Goal: Obtain resource: Obtain resource

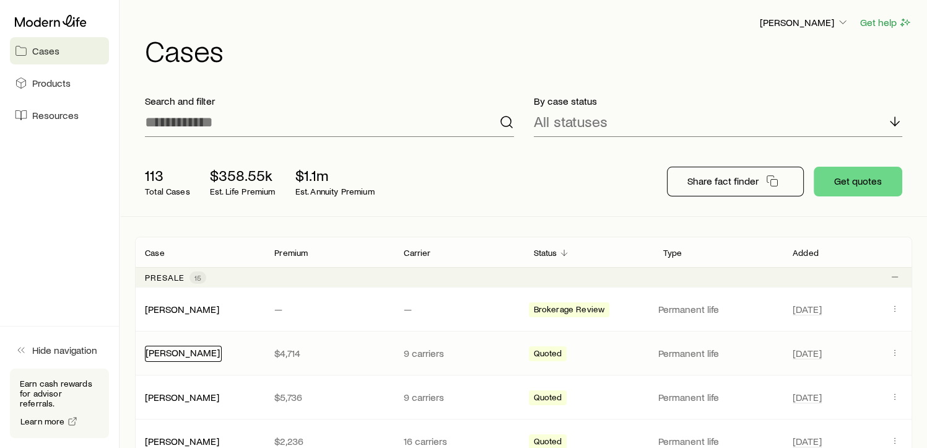
click at [165, 349] on link "[PERSON_NAME]" at bounding box center [183, 352] width 74 height 12
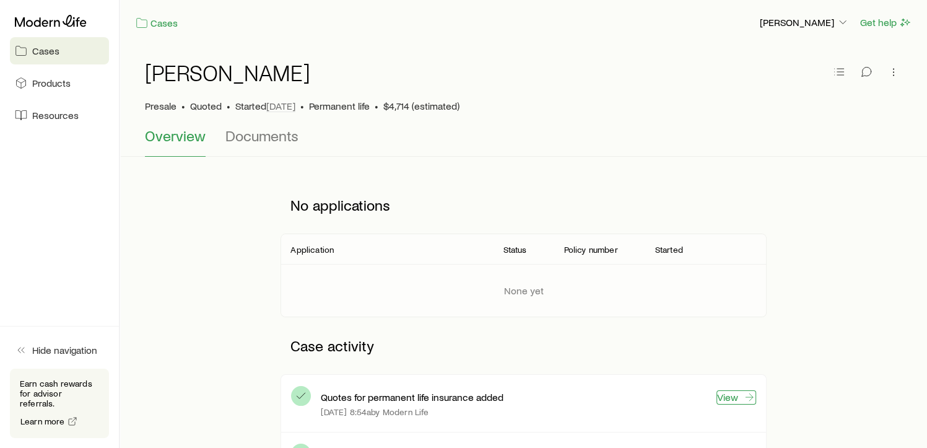
click at [721, 400] on link "View" at bounding box center [737, 397] width 40 height 14
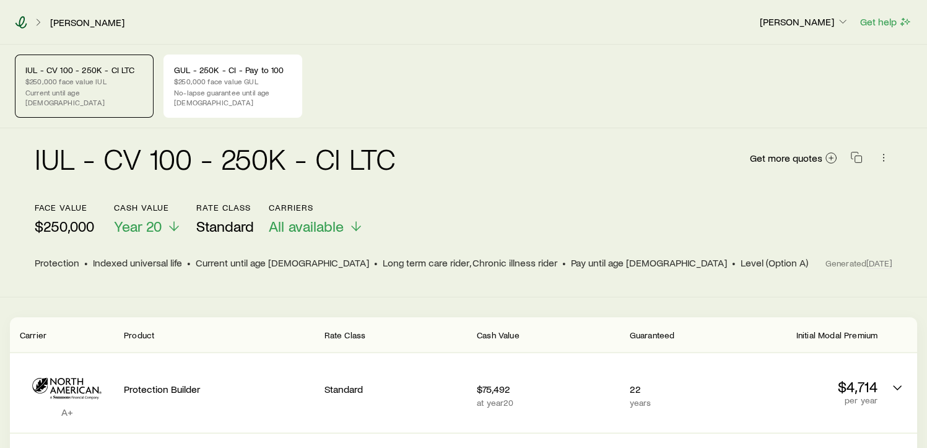
click at [19, 20] on icon at bounding box center [21, 22] width 12 height 12
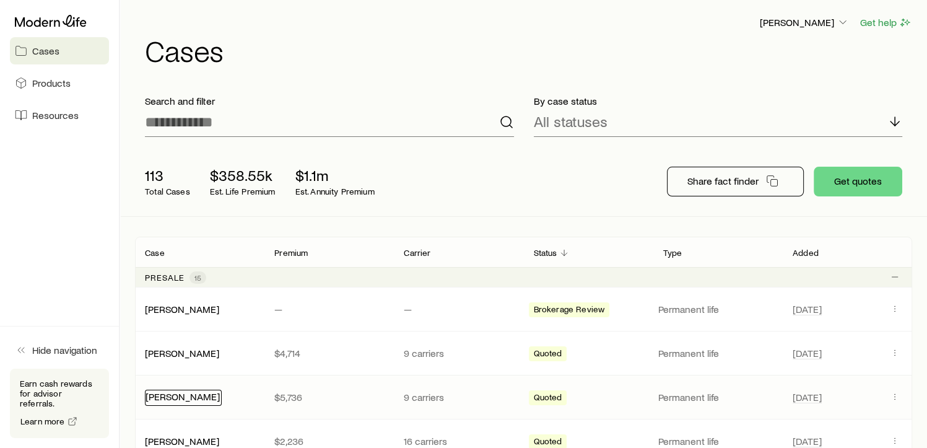
click at [184, 396] on link "[PERSON_NAME]" at bounding box center [183, 396] width 74 height 12
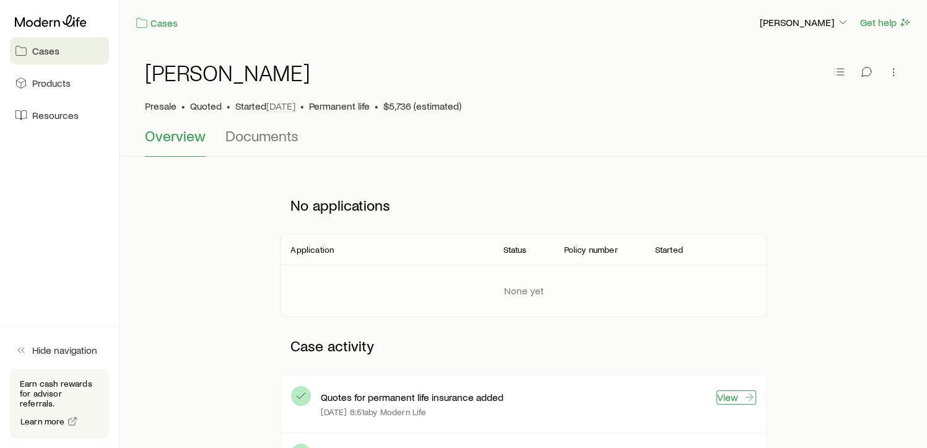
click at [728, 399] on link "View" at bounding box center [737, 397] width 40 height 14
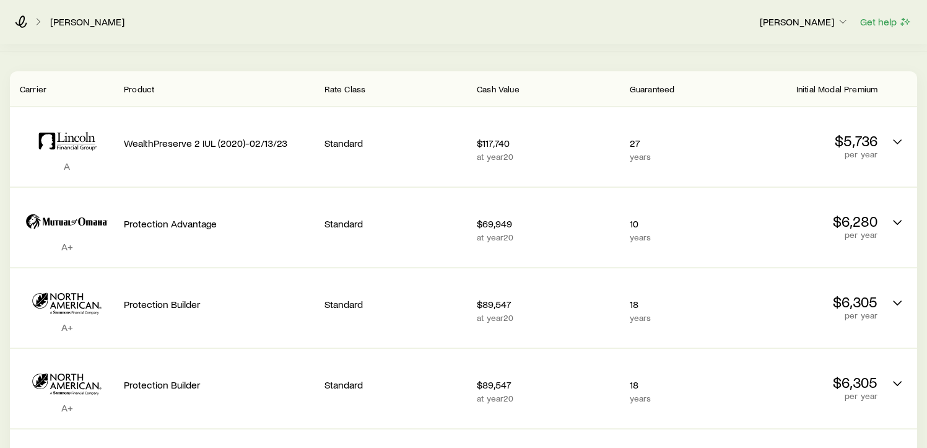
scroll to position [248, 0]
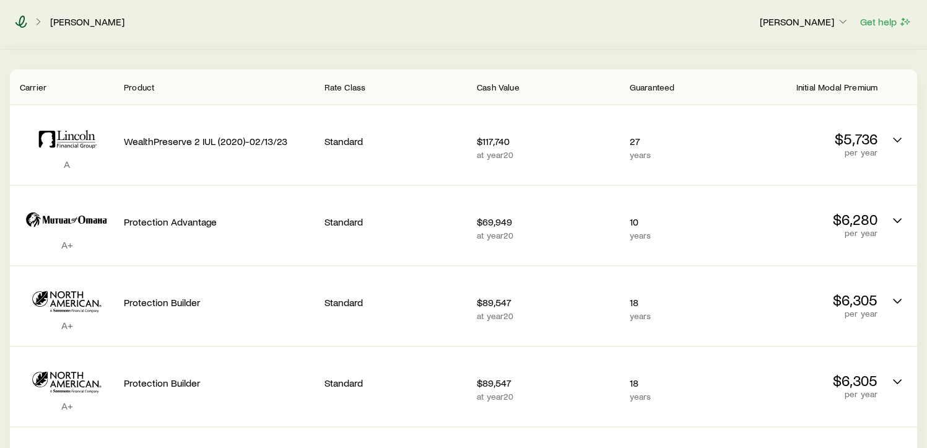
click at [25, 24] on icon at bounding box center [21, 21] width 12 height 12
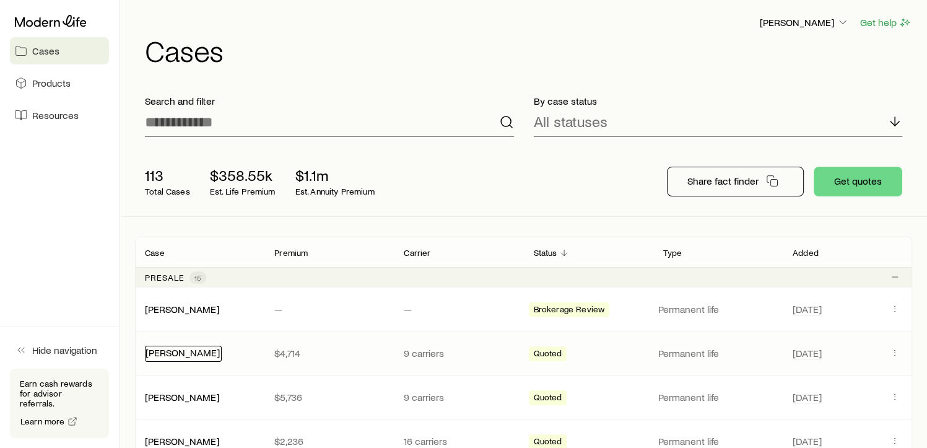
click at [180, 351] on link "[PERSON_NAME]" at bounding box center [183, 352] width 74 height 12
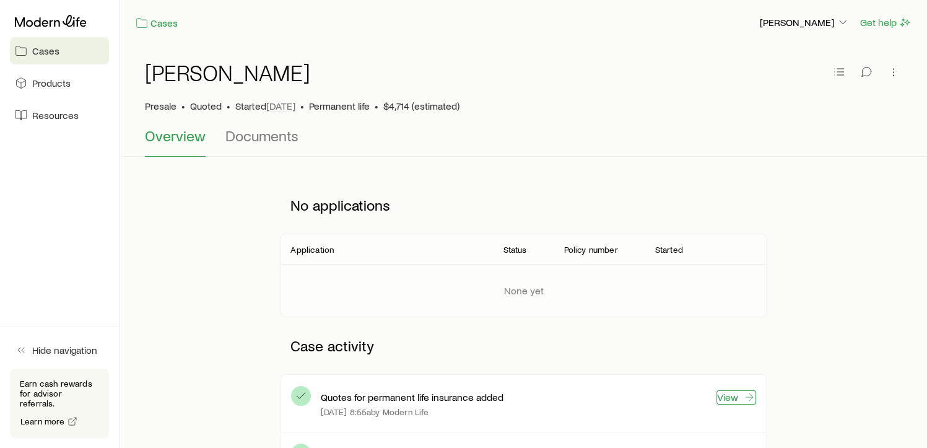
click at [733, 396] on link "View" at bounding box center [737, 397] width 40 height 14
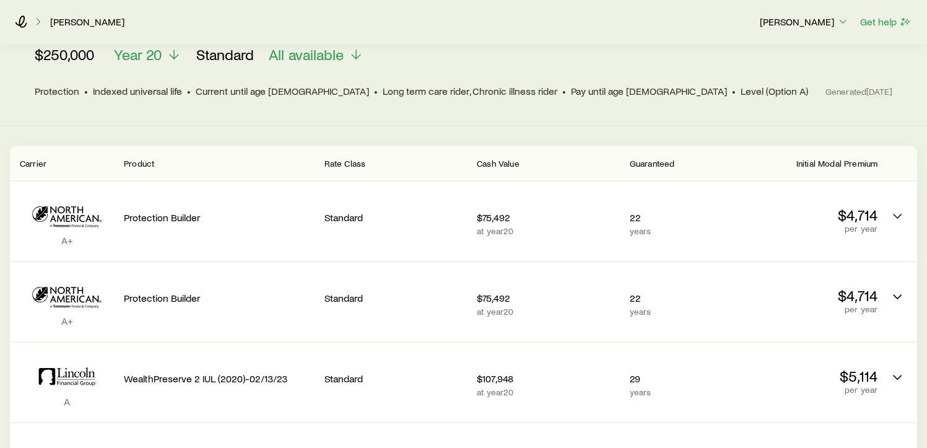
scroll to position [173, 0]
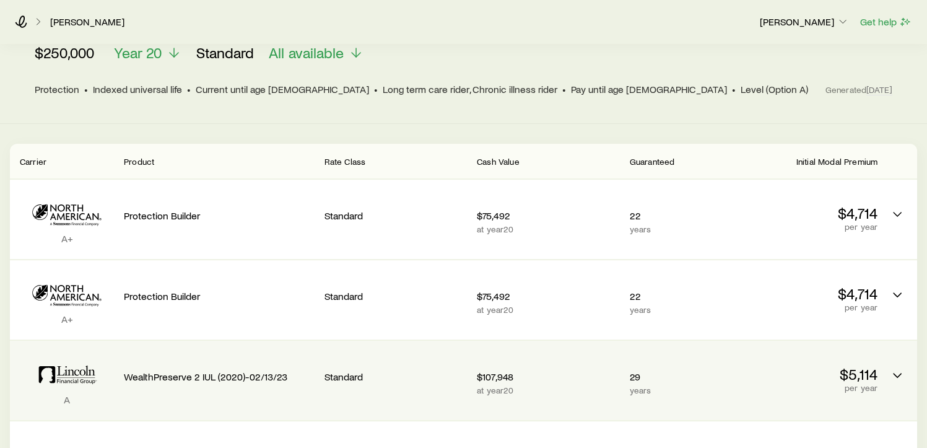
click at [711, 385] on p "years" at bounding box center [677, 390] width 95 height 10
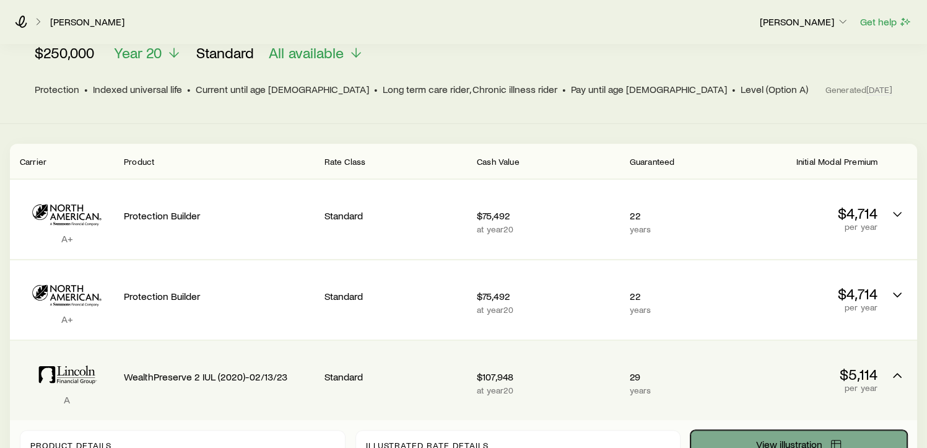
click at [779, 439] on span "View illustration" at bounding box center [789, 444] width 66 height 10
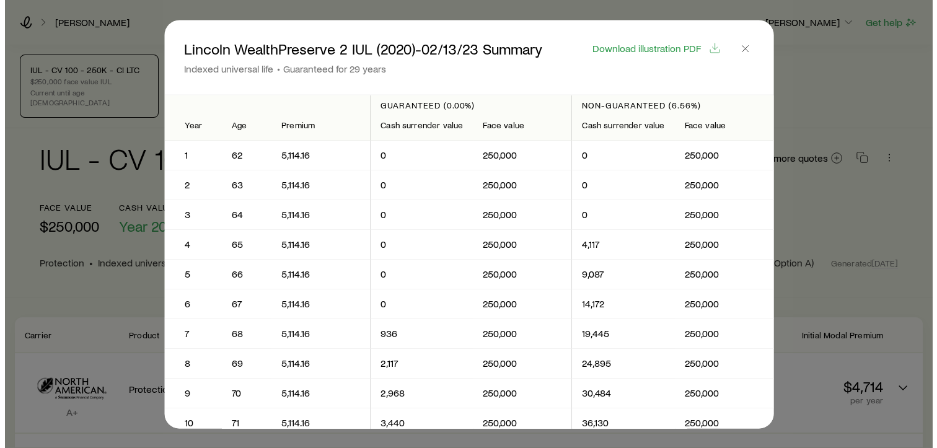
scroll to position [0, 0]
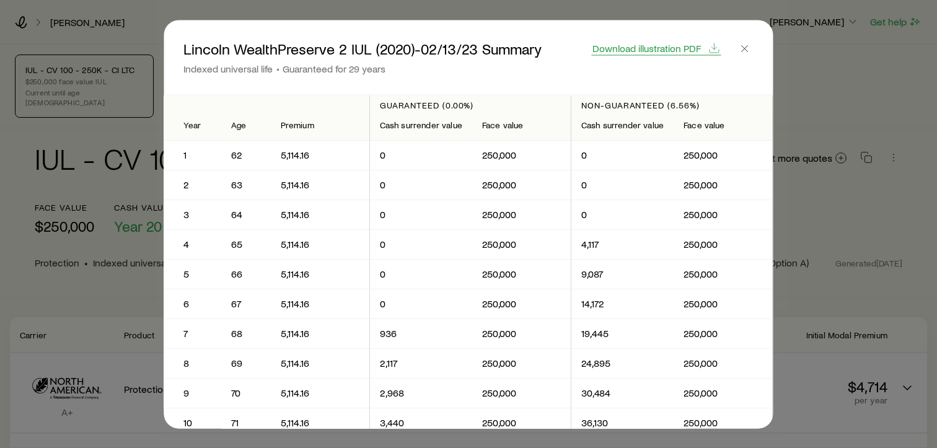
click at [656, 48] on span "Download illustration PDF" at bounding box center [646, 48] width 108 height 10
click at [798, 49] on div at bounding box center [468, 224] width 937 height 448
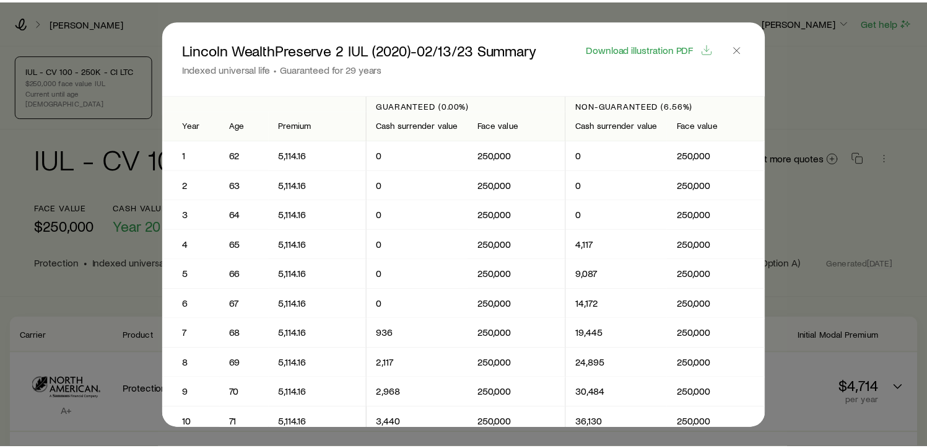
scroll to position [175, 0]
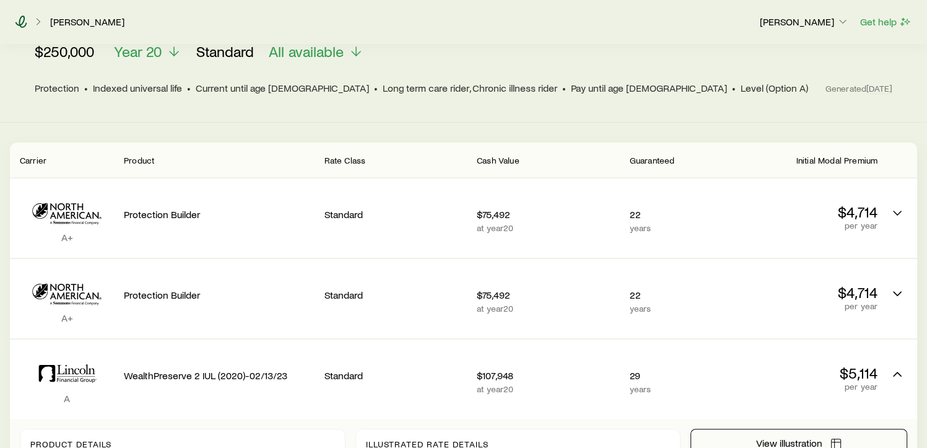
click at [22, 19] on icon at bounding box center [21, 21] width 12 height 12
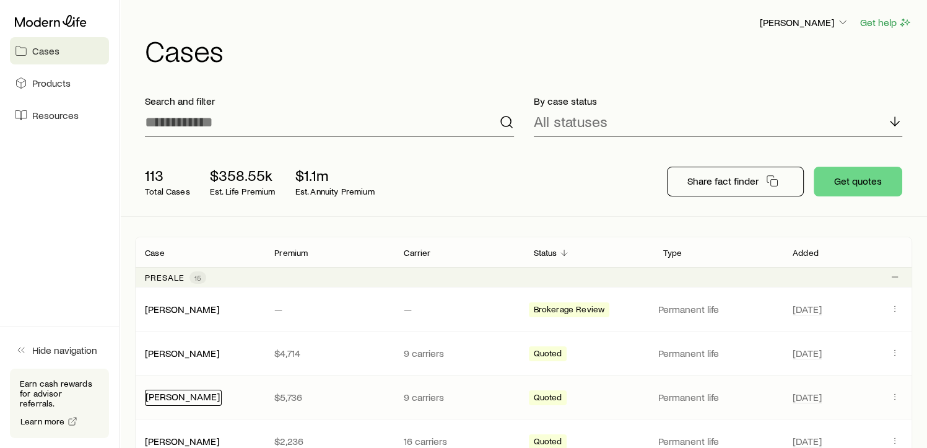
click at [186, 401] on div "[PERSON_NAME]" at bounding box center [183, 398] width 77 height 16
click at [186, 401] on div "[PERSON_NAME]" at bounding box center [182, 397] width 74 height 13
click at [182, 399] on link "[PERSON_NAME]" at bounding box center [183, 396] width 74 height 12
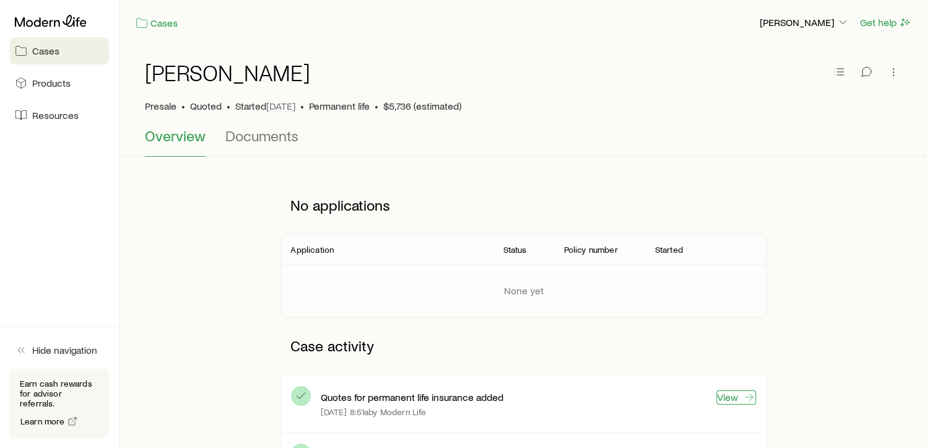
click at [734, 400] on link "View" at bounding box center [737, 397] width 40 height 14
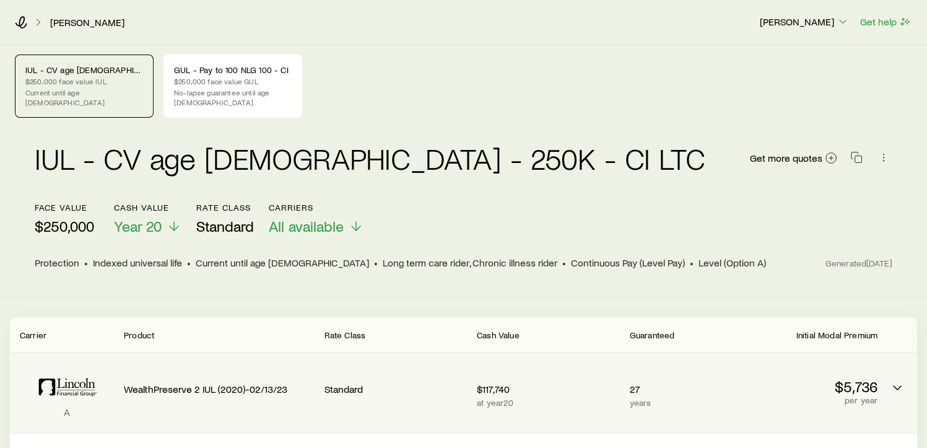
click at [138, 383] on p "WealthPreserve 2 IUL (2020)-02/13/23" at bounding box center [219, 389] width 190 height 12
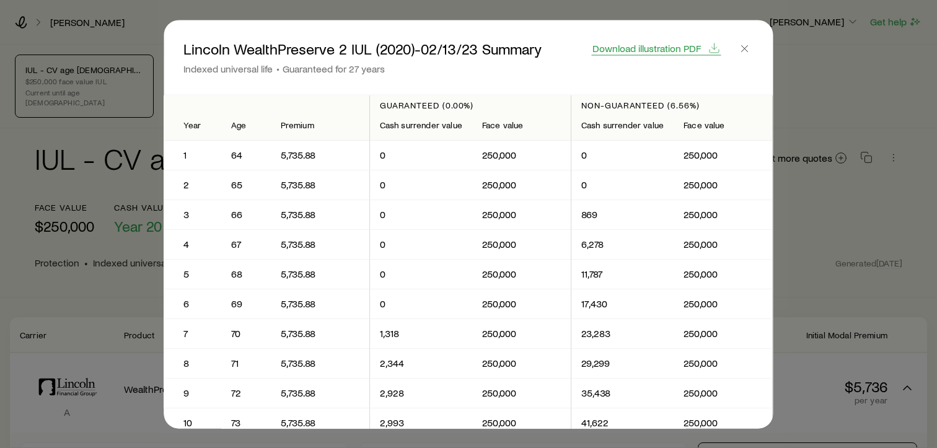
click at [674, 50] on span "Download illustration PDF" at bounding box center [646, 48] width 108 height 10
click at [747, 49] on line "button" at bounding box center [745, 48] width 6 height 6
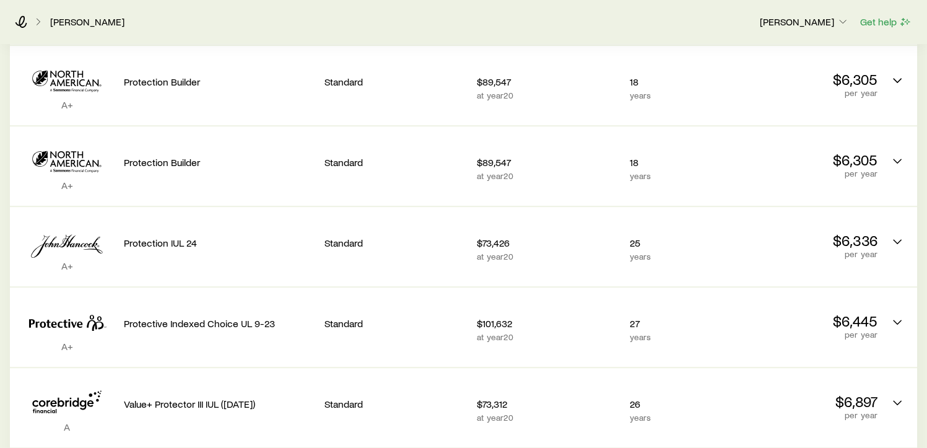
scroll to position [633, 0]
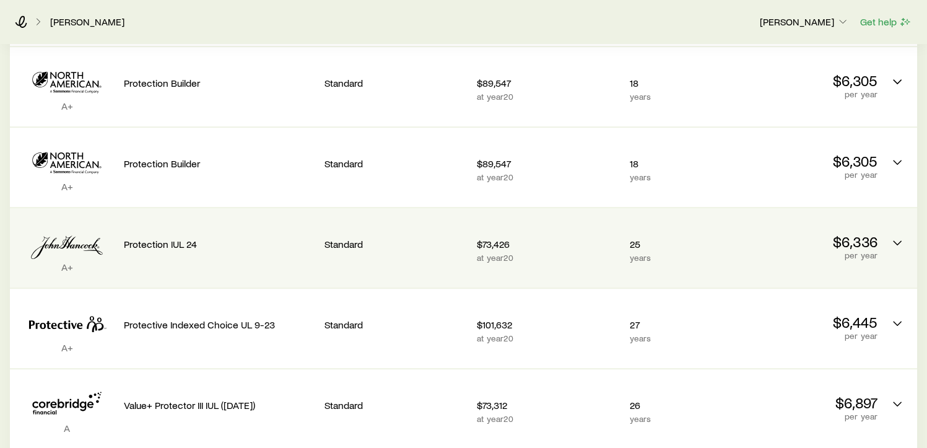
click at [569, 224] on div "$73,426 at year 20" at bounding box center [548, 247] width 143 height 59
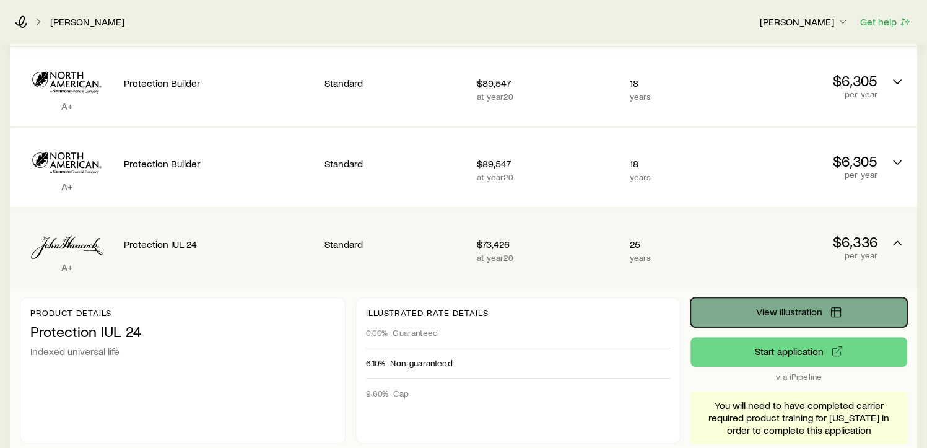
click at [729, 302] on button "View illustration" at bounding box center [799, 312] width 217 height 30
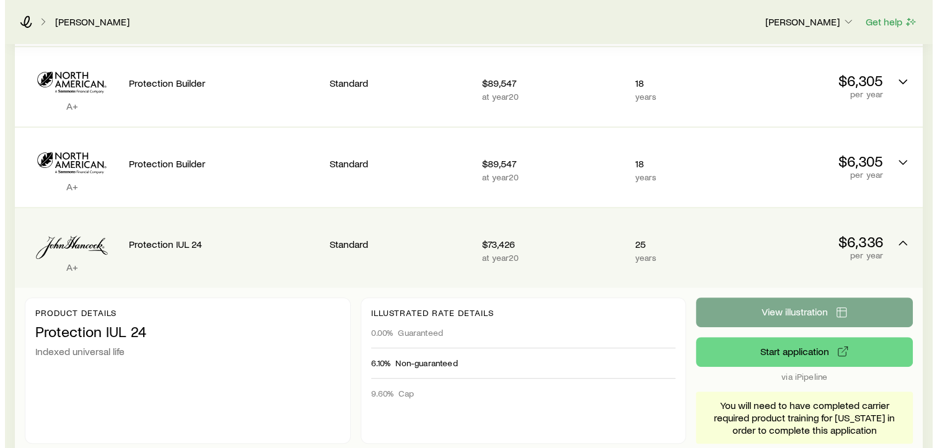
scroll to position [0, 0]
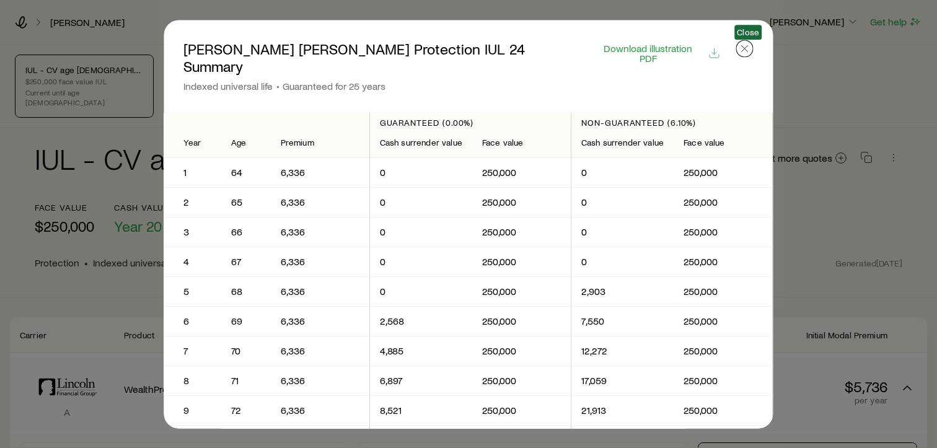
click at [751, 49] on icon "button" at bounding box center [744, 48] width 12 height 12
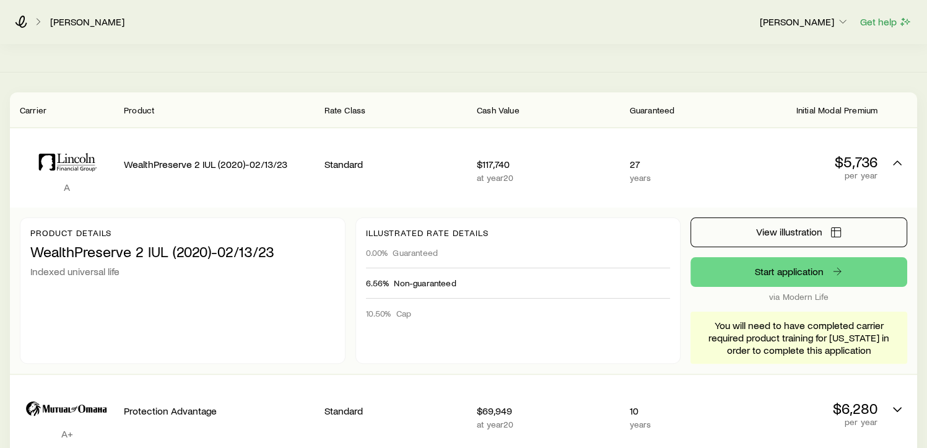
scroll to position [213, 0]
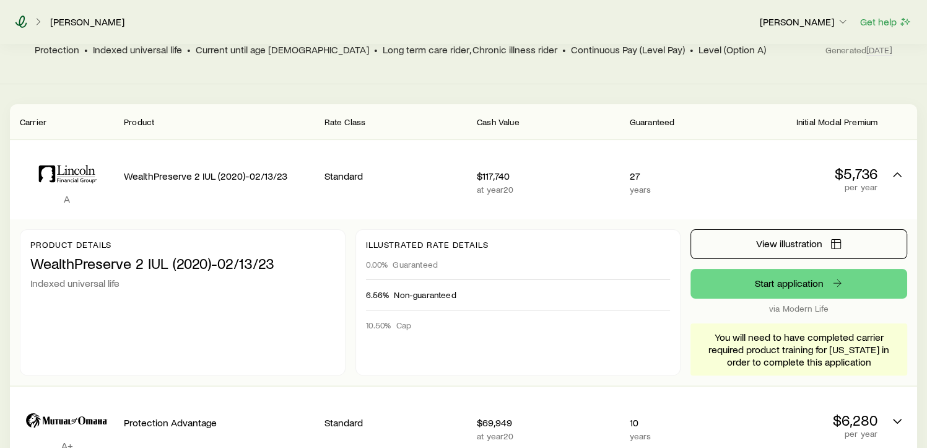
click at [24, 19] on icon at bounding box center [21, 21] width 12 height 12
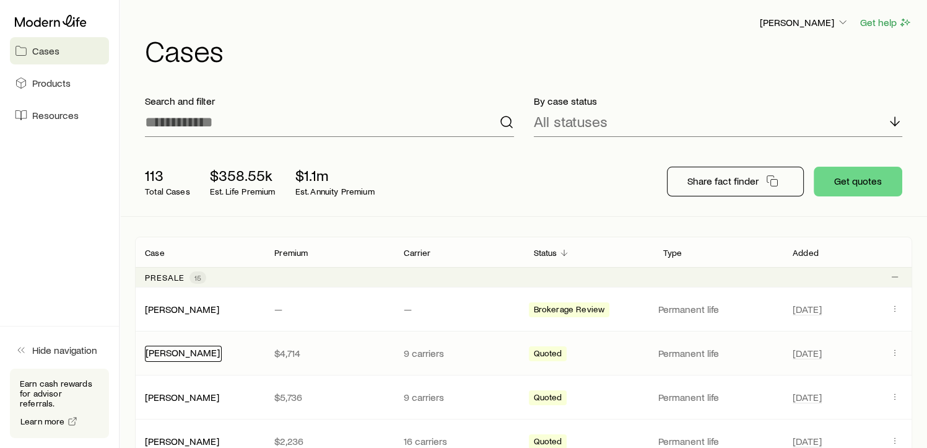
click at [182, 346] on link "[PERSON_NAME]" at bounding box center [183, 352] width 74 height 12
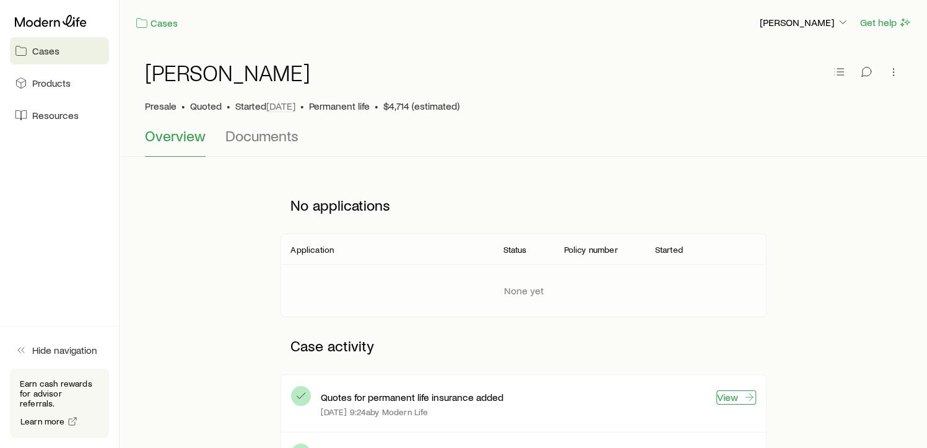
click at [744, 393] on icon at bounding box center [749, 397] width 12 height 12
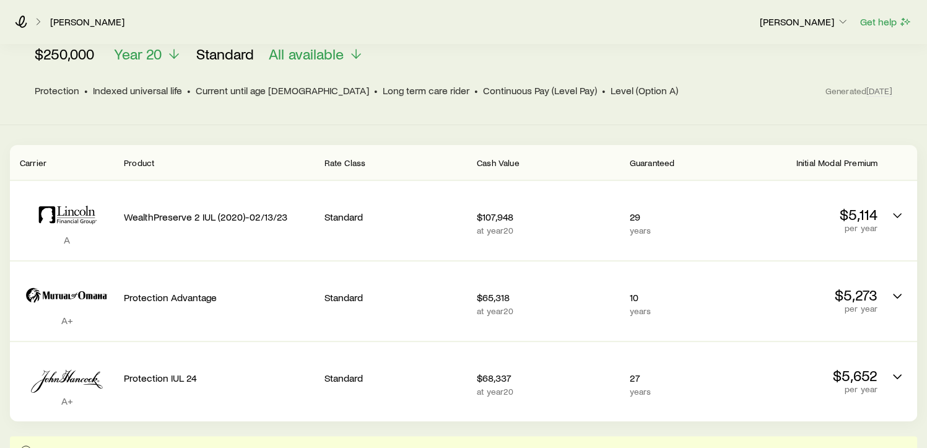
scroll to position [173, 0]
click at [823, 20] on p "[PERSON_NAME]" at bounding box center [804, 21] width 89 height 12
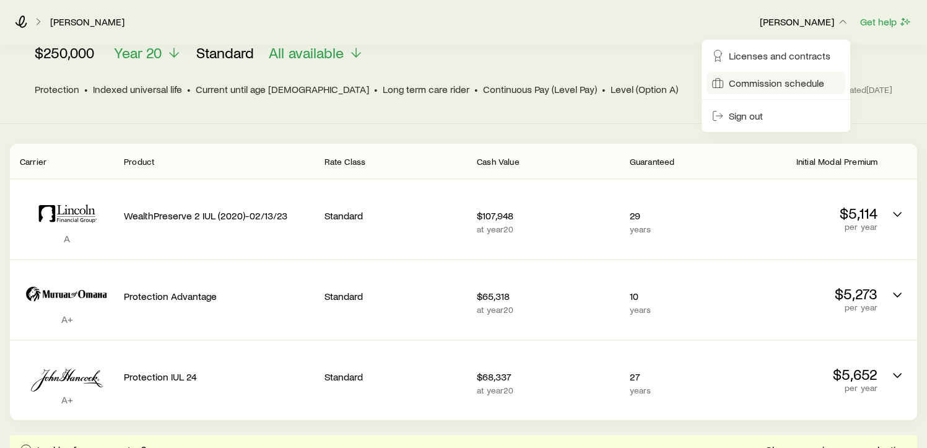
click at [766, 81] on span "Commission schedule" at bounding box center [776, 83] width 95 height 12
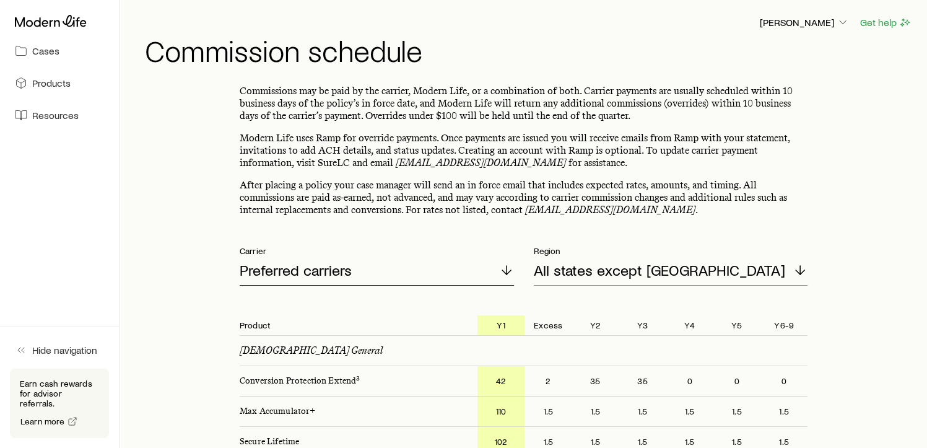
click at [488, 269] on div "Preferred carriers" at bounding box center [377, 271] width 274 height 30
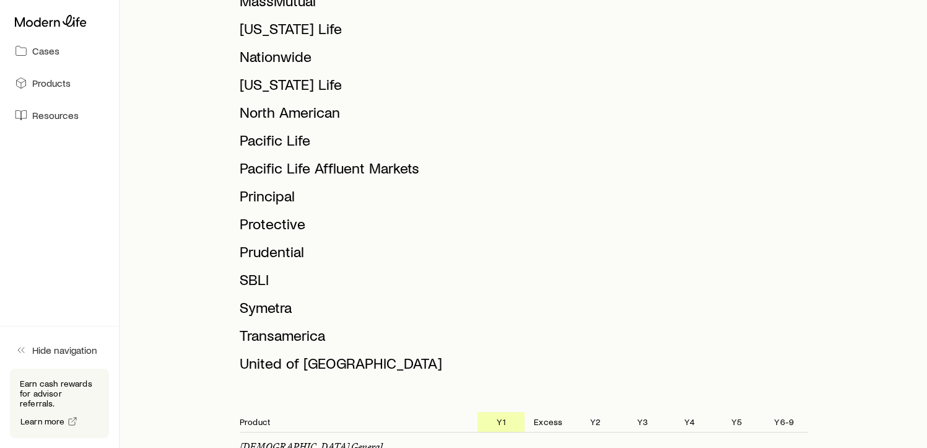
scroll to position [768, 0]
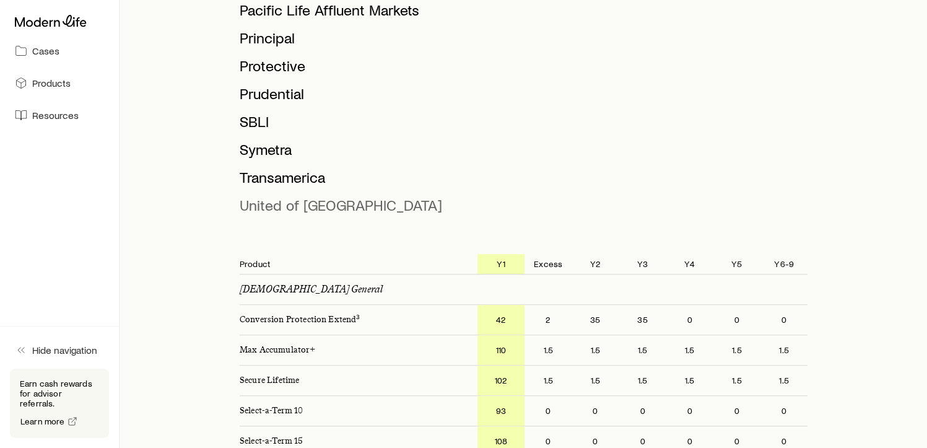
click at [320, 204] on span "United of [GEOGRAPHIC_DATA]" at bounding box center [341, 205] width 203 height 18
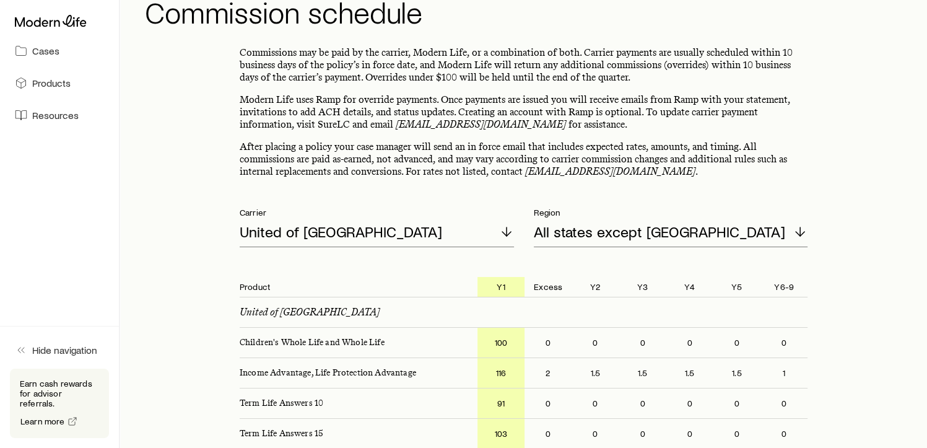
scroll to position [40, 0]
click at [500, 231] on icon at bounding box center [506, 230] width 15 height 15
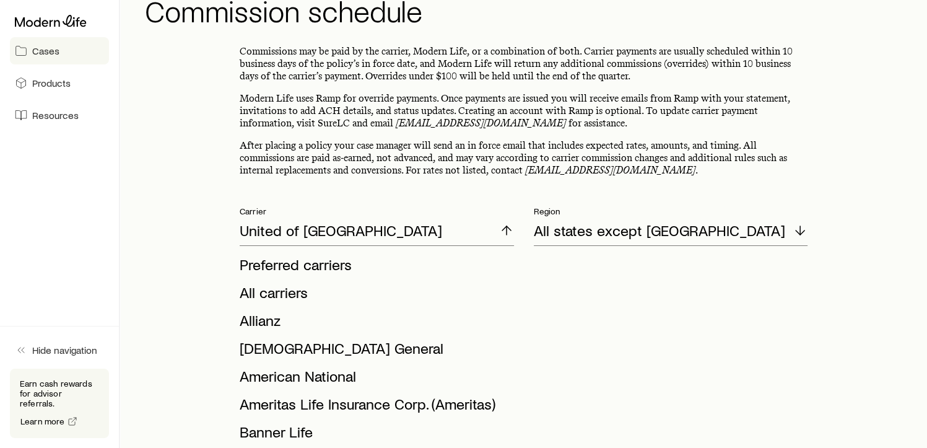
click at [63, 56] on link "Cases" at bounding box center [59, 50] width 99 height 27
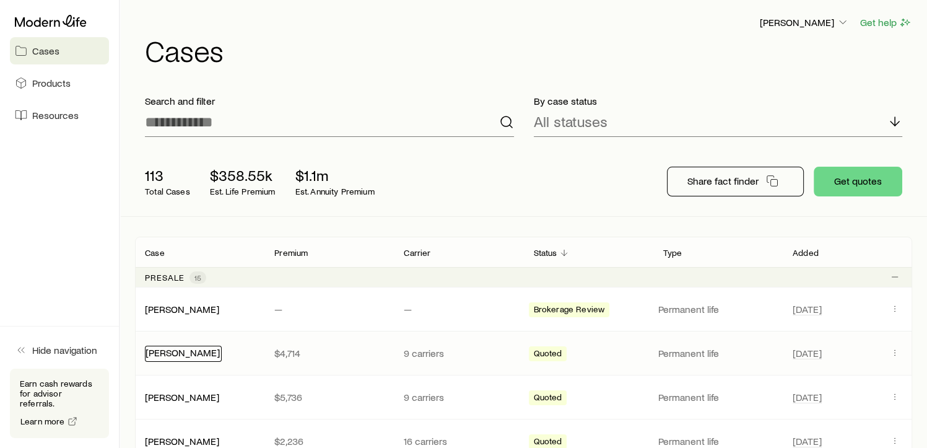
click at [187, 357] on link "[PERSON_NAME]" at bounding box center [183, 352] width 74 height 12
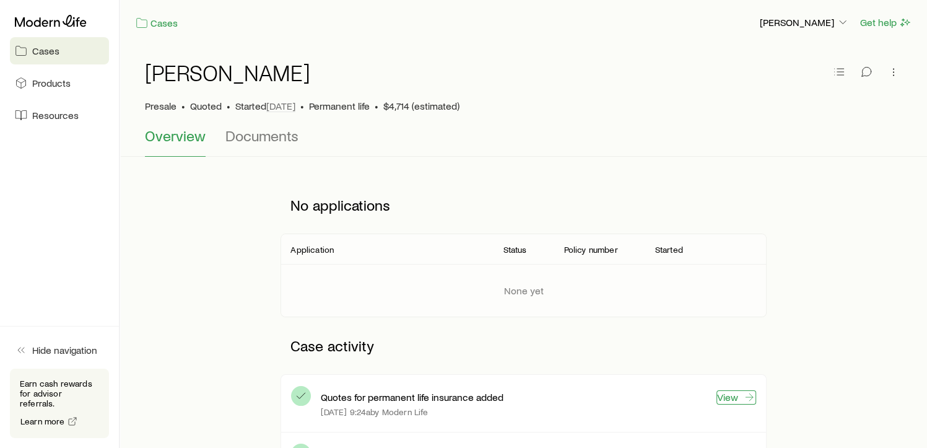
click at [726, 393] on link "View" at bounding box center [737, 397] width 40 height 14
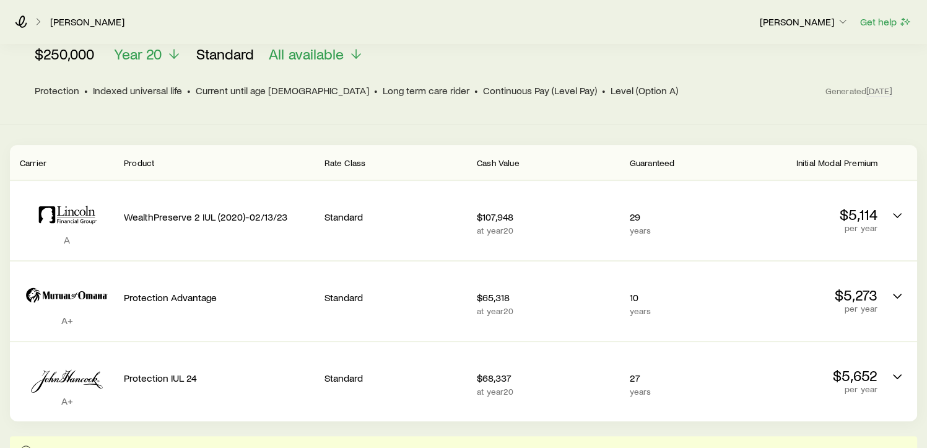
scroll to position [173, 0]
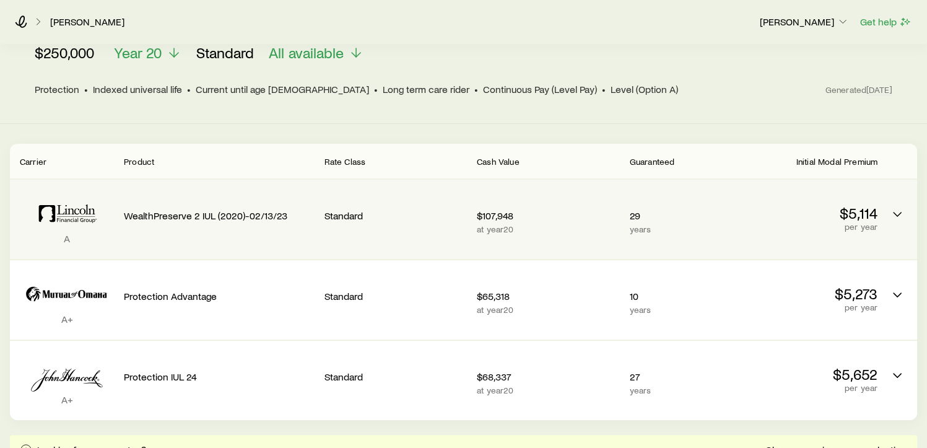
click at [351, 230] on div "Standard" at bounding box center [395, 219] width 143 height 59
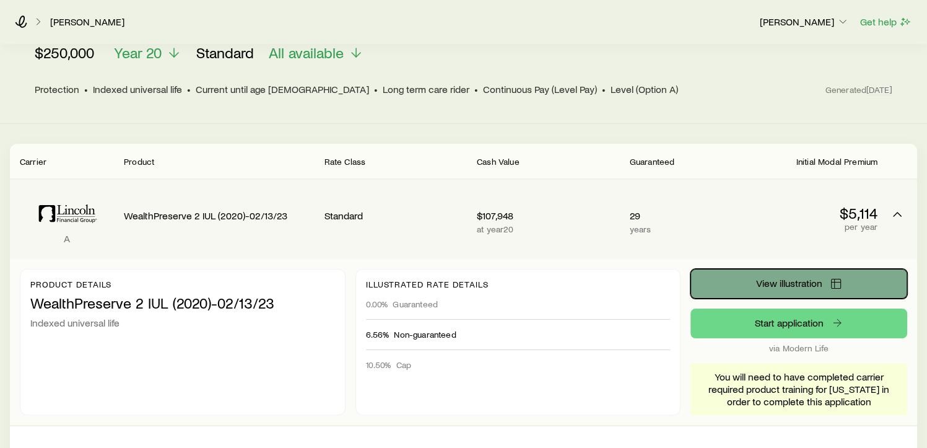
click at [763, 278] on span "View illustration" at bounding box center [789, 283] width 66 height 10
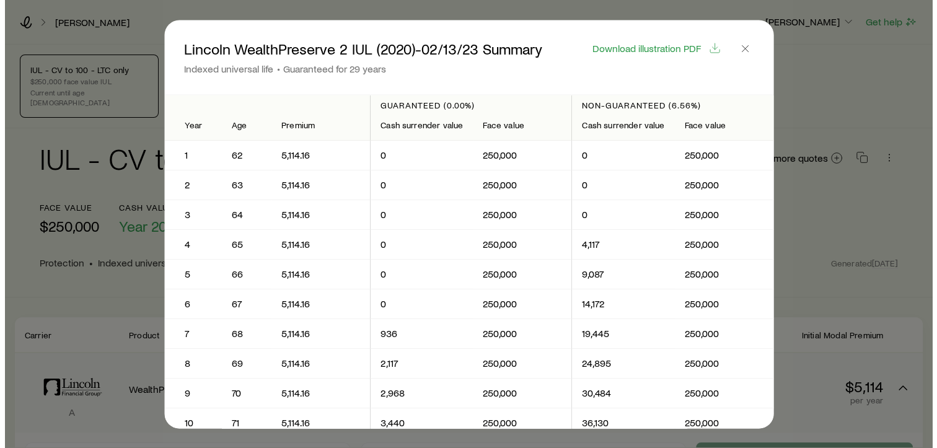
scroll to position [0, 0]
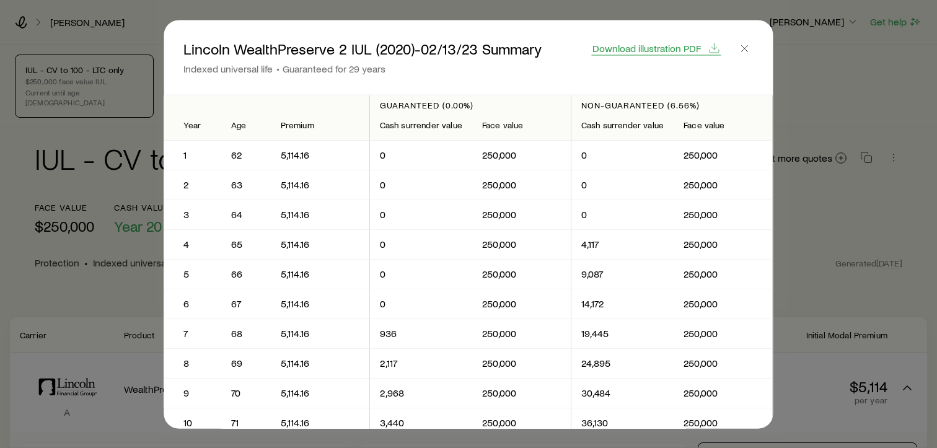
click at [687, 52] on span "Download illustration PDF" at bounding box center [646, 48] width 108 height 10
click at [749, 52] on icon "button" at bounding box center [744, 48] width 12 height 12
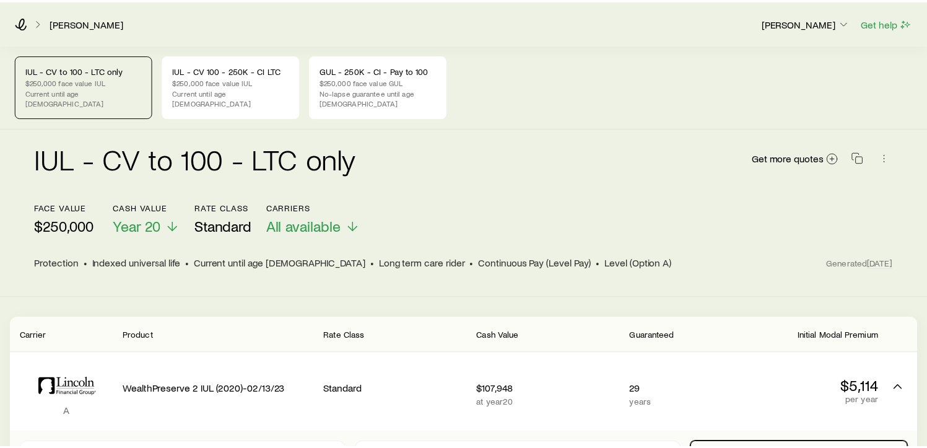
scroll to position [173, 0]
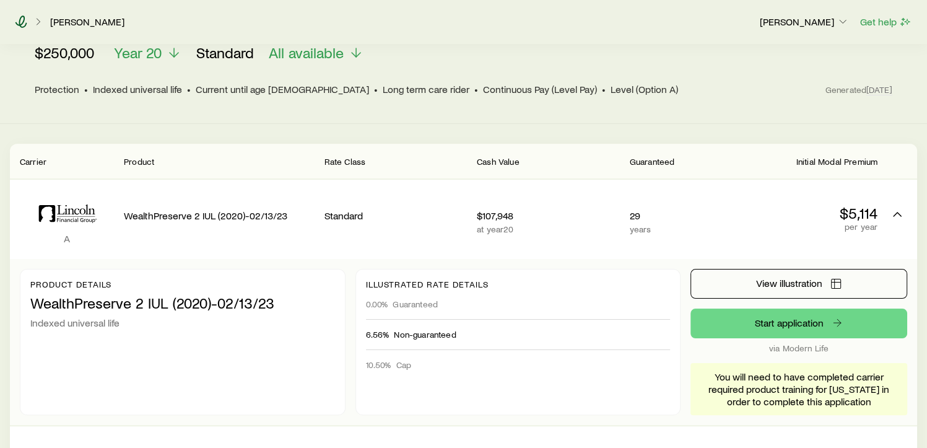
click at [25, 22] on icon at bounding box center [21, 21] width 12 height 12
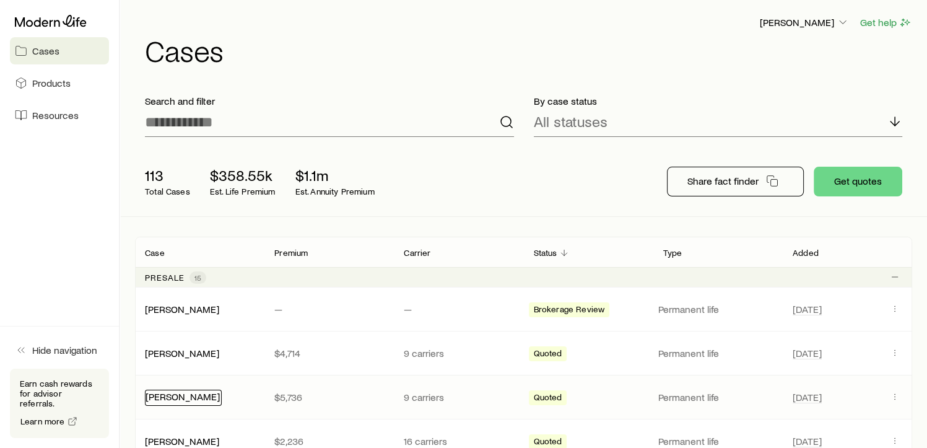
click at [170, 393] on link "[PERSON_NAME]" at bounding box center [183, 396] width 74 height 12
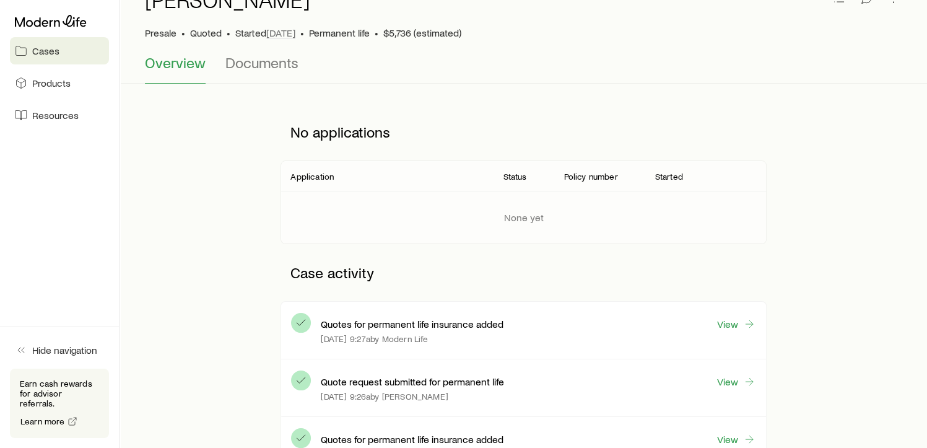
scroll to position [74, 0]
click at [733, 318] on link "View" at bounding box center [737, 323] width 40 height 14
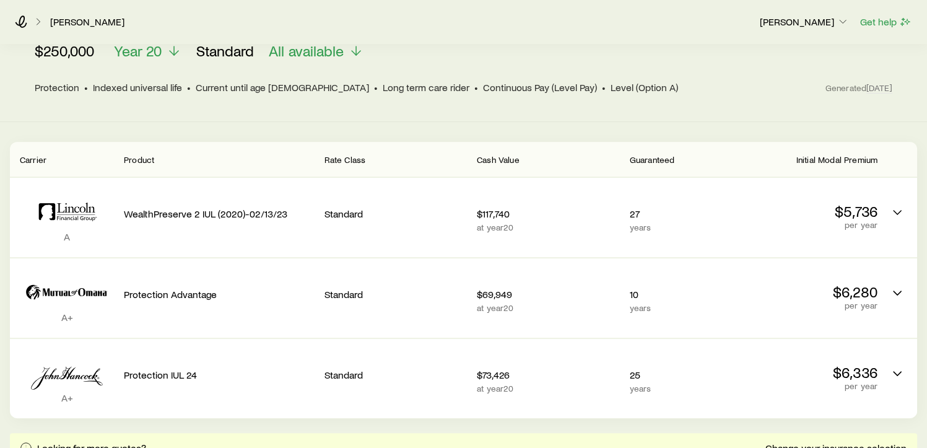
scroll to position [178, 0]
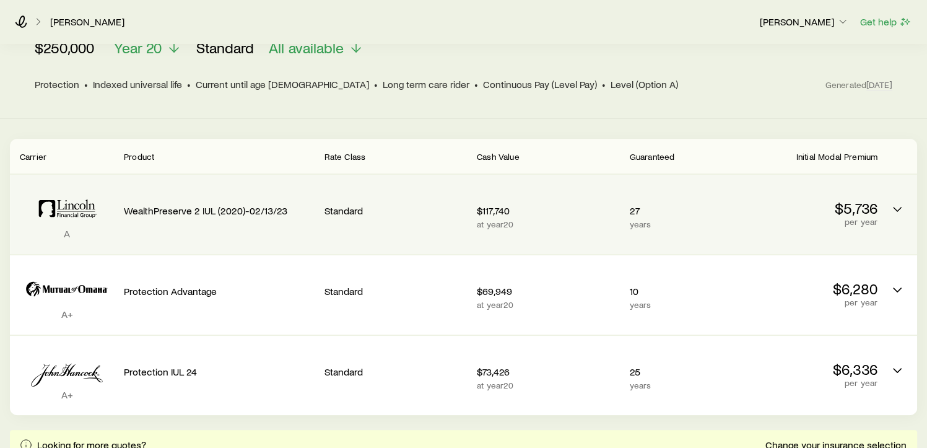
click at [256, 204] on p "WealthPreserve 2 IUL (2020)-02/13/23" at bounding box center [219, 210] width 190 height 12
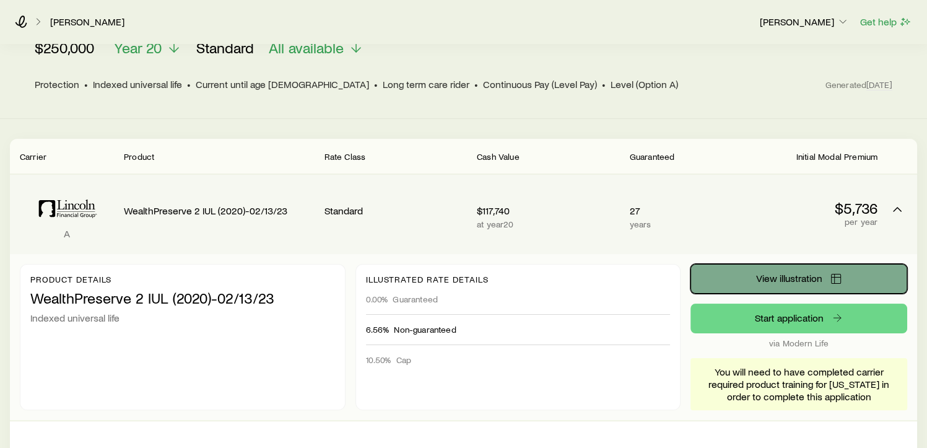
click at [790, 273] on span "View illustration" at bounding box center [789, 278] width 66 height 10
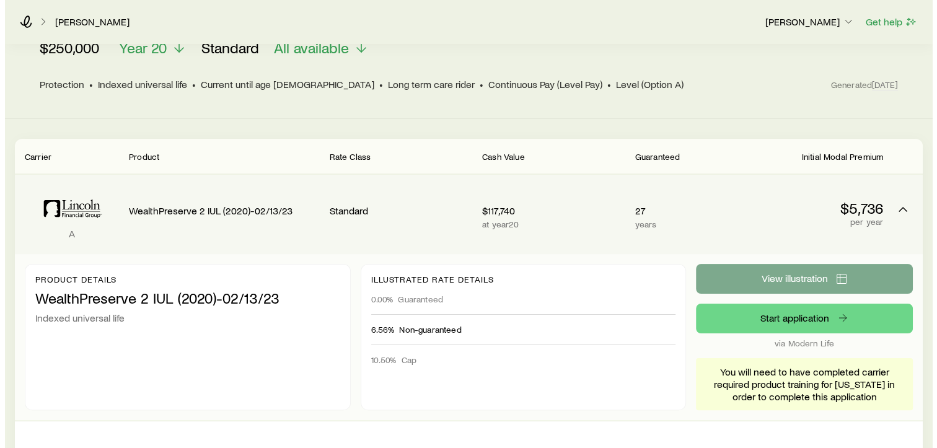
scroll to position [0, 0]
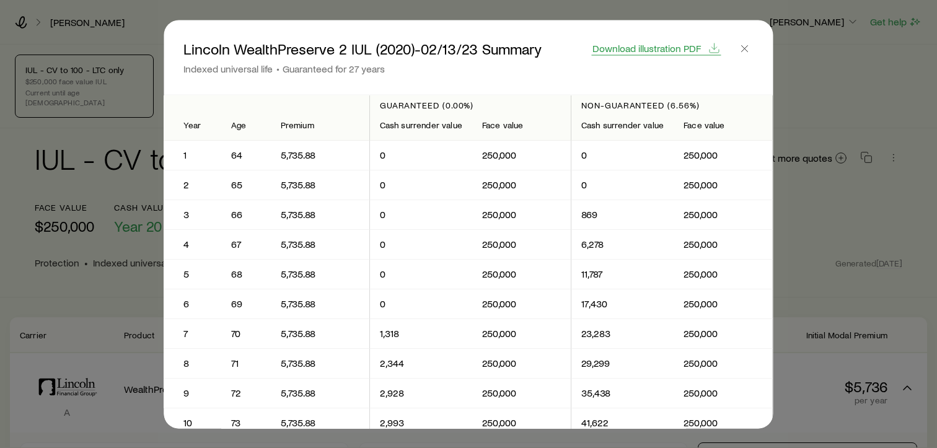
click at [692, 51] on span "Download illustration PDF" at bounding box center [646, 48] width 108 height 10
